Goal: Transaction & Acquisition: Purchase product/service

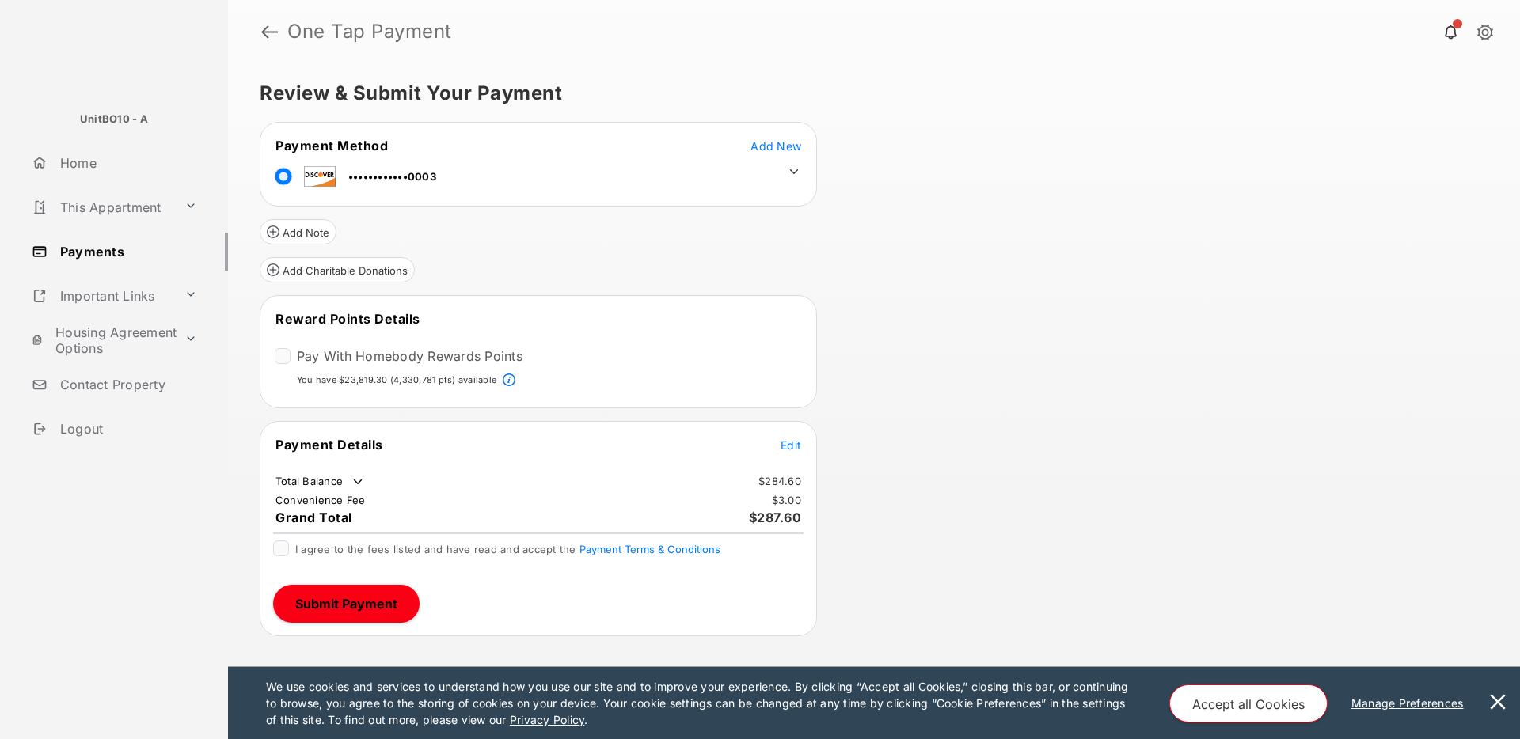
click at [793, 169] on icon at bounding box center [794, 172] width 14 height 14
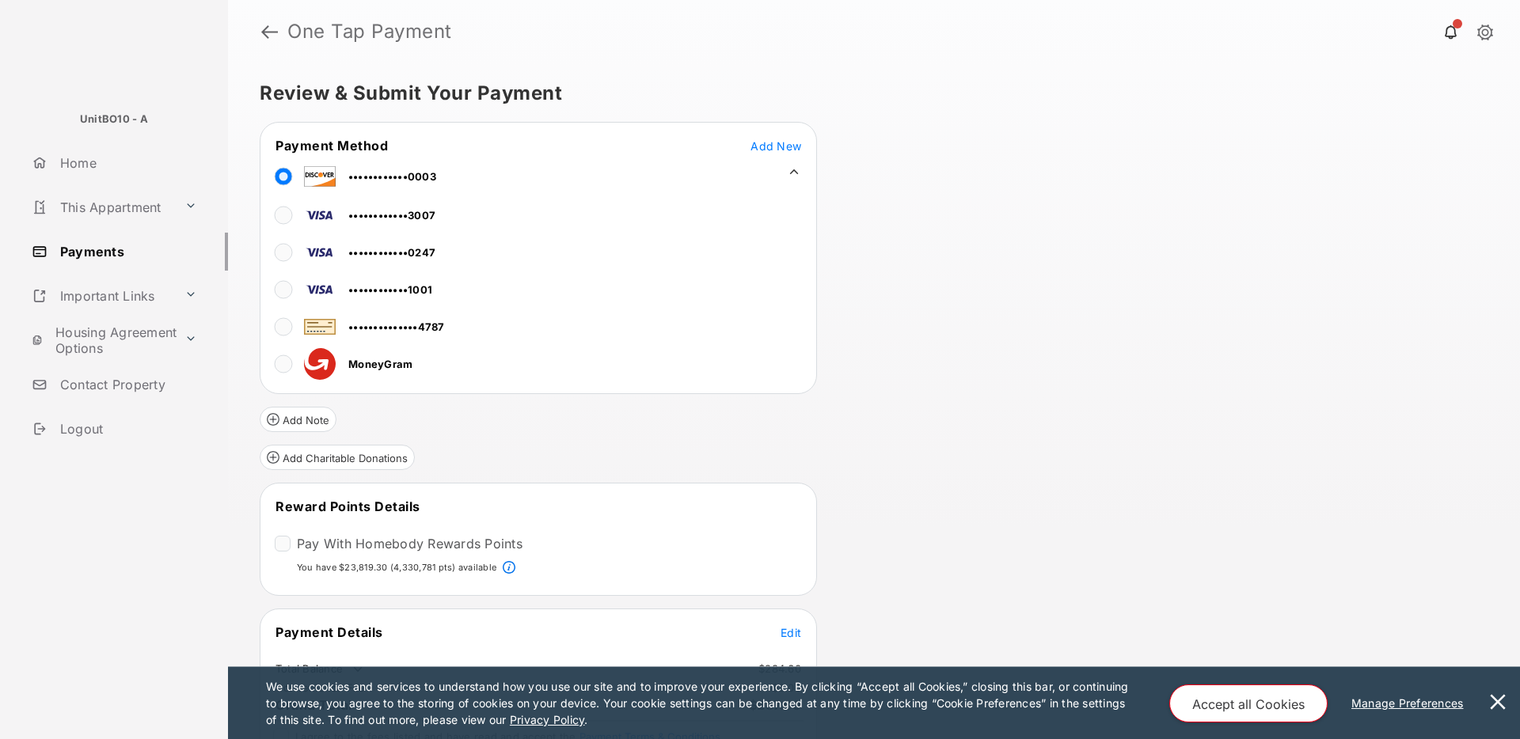
click at [793, 169] on icon at bounding box center [794, 172] width 14 height 14
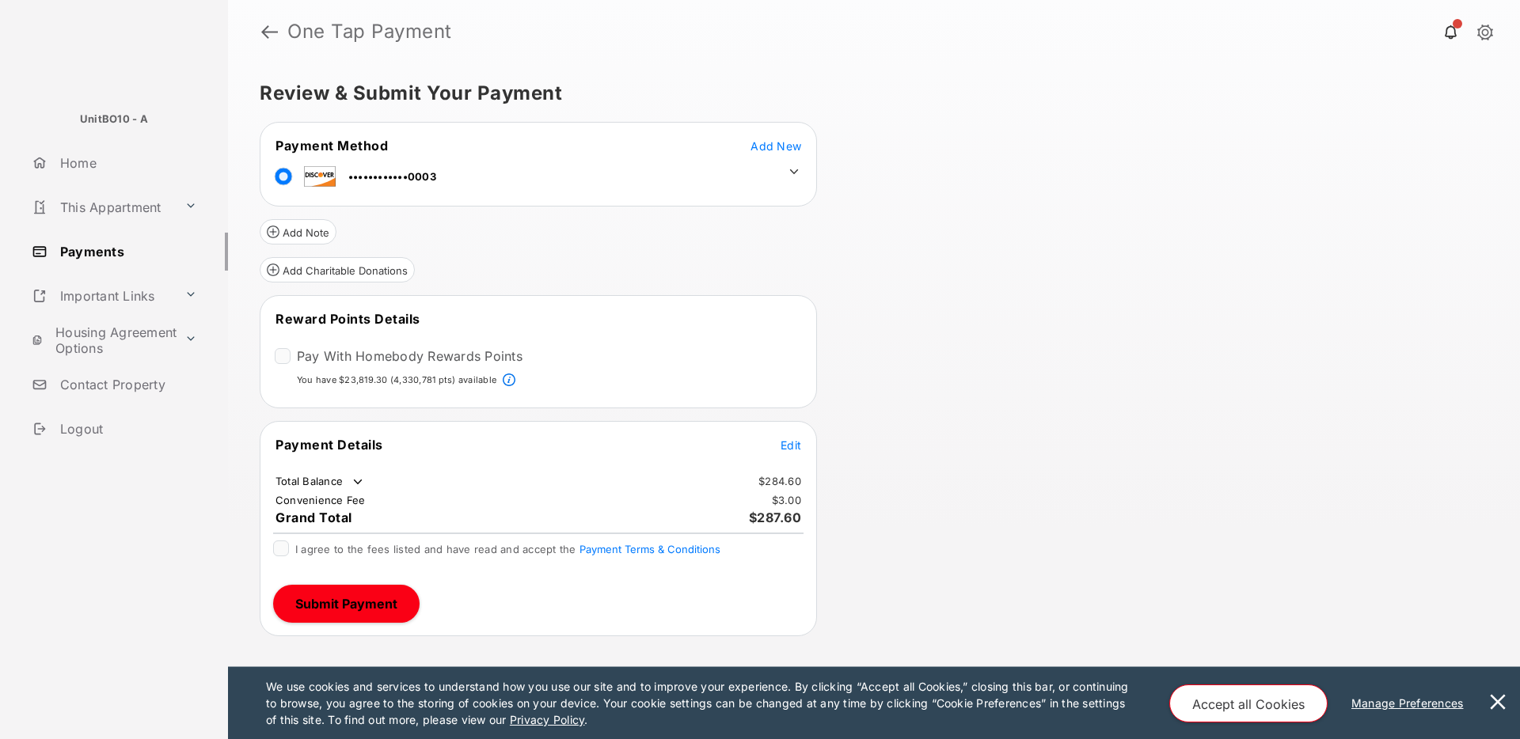
click at [97, 170] on link "Home" at bounding box center [126, 163] width 203 height 38
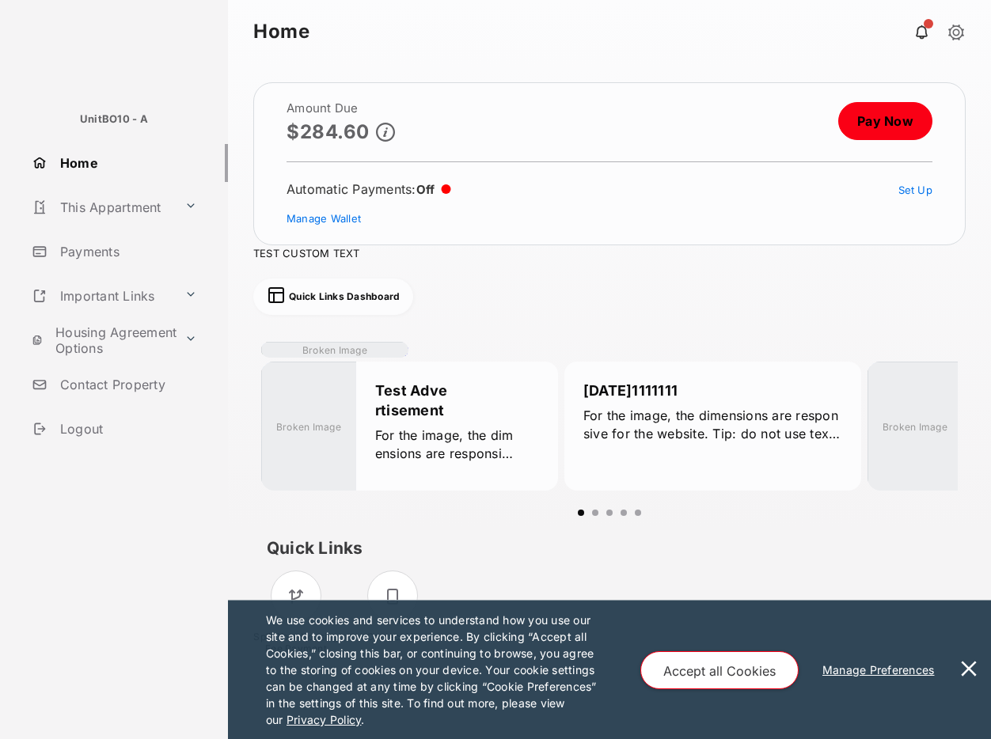
click at [473, 13] on header "Home" at bounding box center [609, 31] width 763 height 63
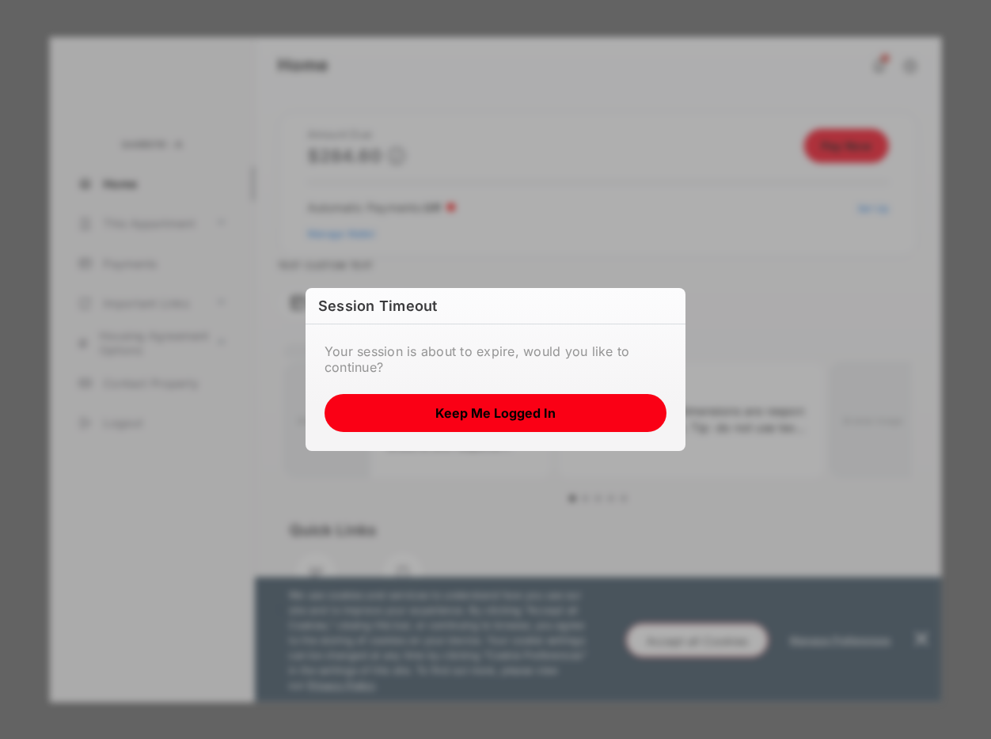
click at [501, 419] on button "Keep me logged in" at bounding box center [496, 413] width 342 height 38
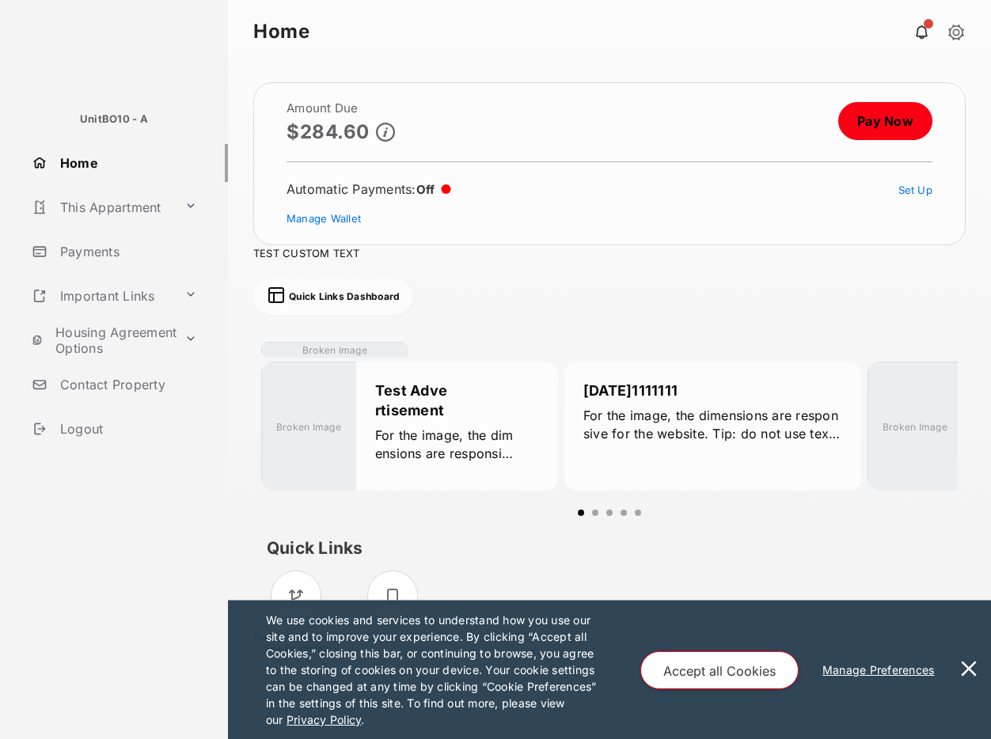
click at [880, 125] on link "Pay Now" at bounding box center [885, 121] width 94 height 38
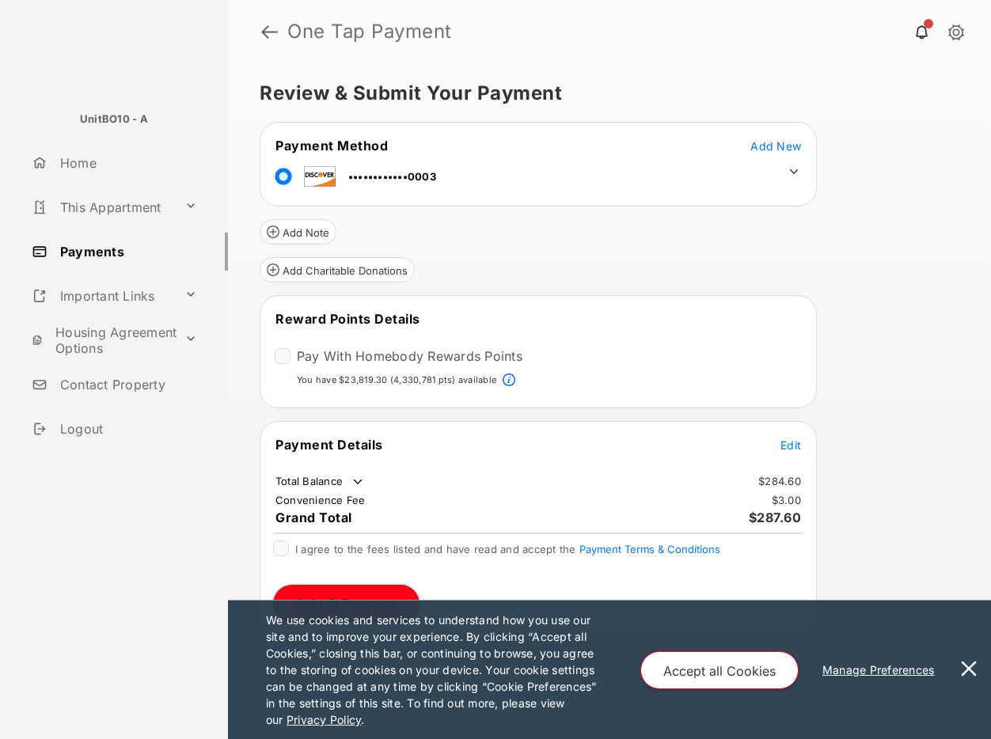
click at [736, 661] on button "Accept all Cookies" at bounding box center [720, 671] width 158 height 38
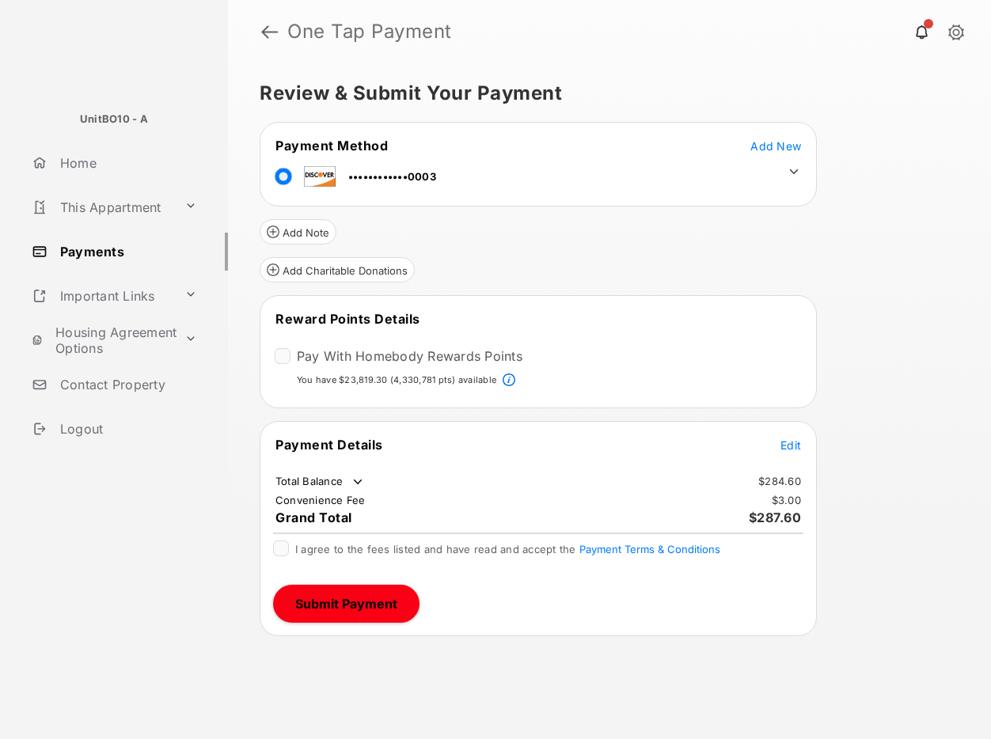
click at [710, 268] on div "Add Charitable Donations" at bounding box center [538, 264] width 557 height 38
click at [794, 169] on icon at bounding box center [794, 172] width 14 height 14
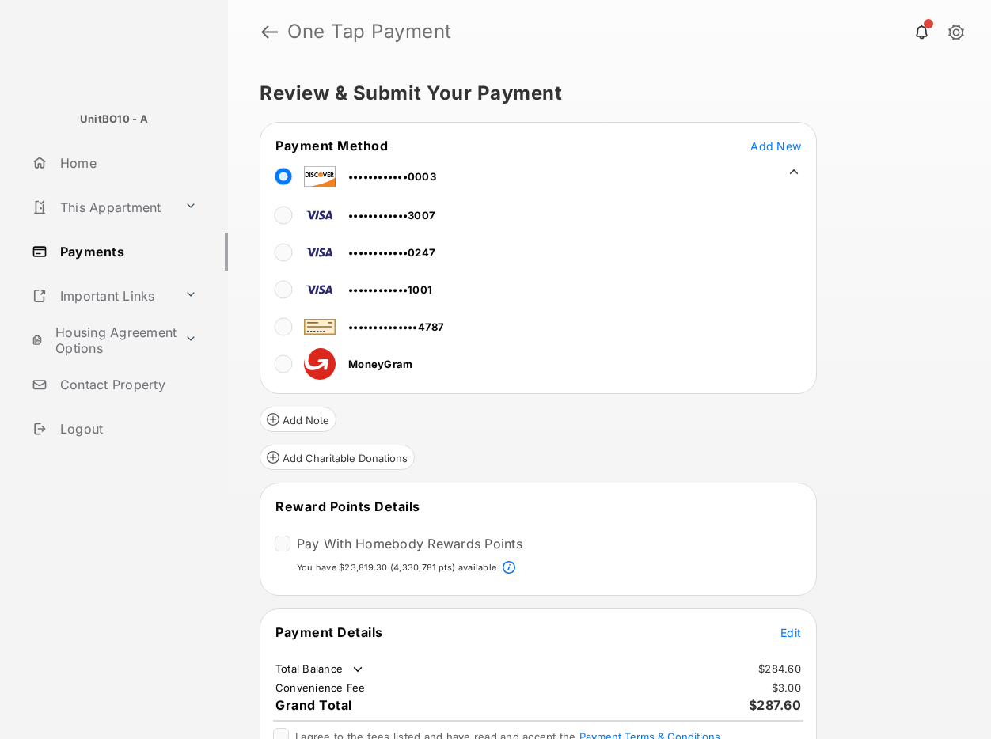
click at [903, 269] on div "Review & Submit Your Payment Payment Method Add New ••••••••••••0003 ••••••••••…" at bounding box center [609, 401] width 763 height 676
click at [790, 173] on icon at bounding box center [794, 171] width 9 height 5
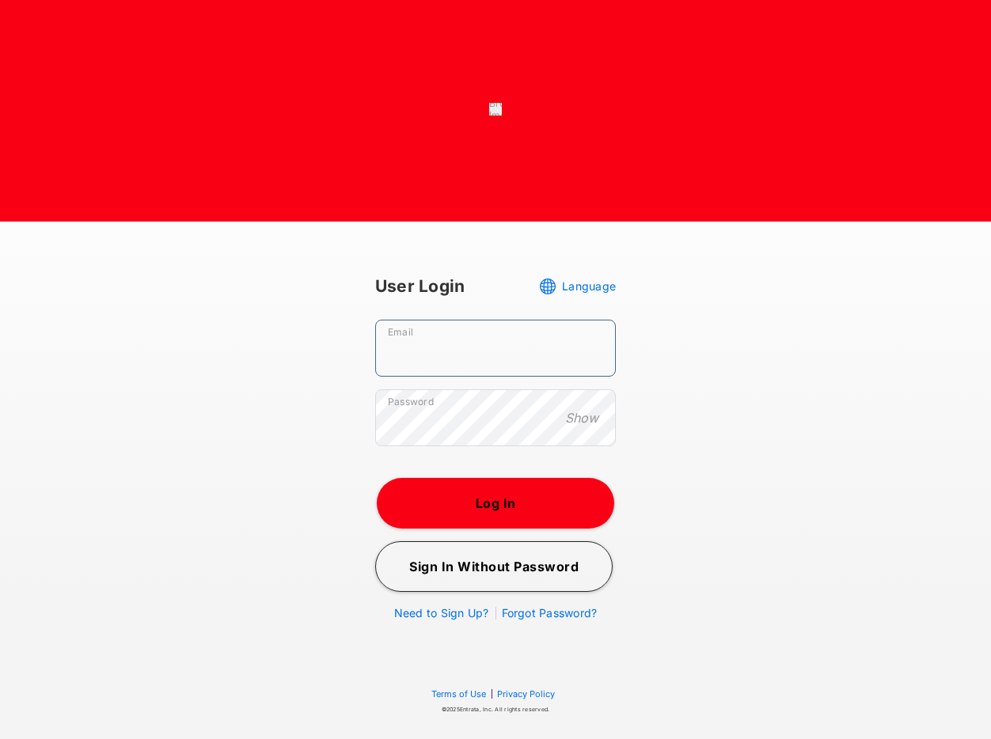
click at [476, 356] on input "Email" at bounding box center [495, 348] width 241 height 57
click at [280, 353] on div "User Login Language Email Required field Password Show Required field Log In Si…" at bounding box center [495, 468] width 915 height 416
